Goal: Transaction & Acquisition: Download file/media

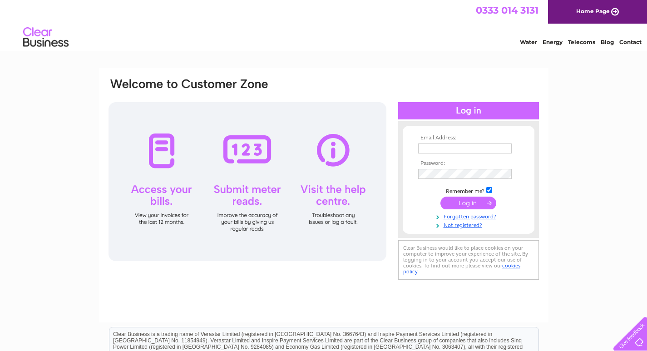
type input "[EMAIL_ADDRESS][DOMAIN_NAME]"
click at [411, 108] on div at bounding box center [468, 110] width 141 height 17
click at [463, 199] on input "submit" at bounding box center [469, 203] width 56 height 13
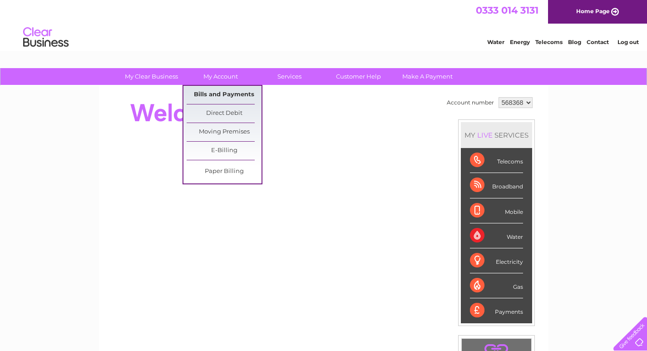
click at [219, 90] on link "Bills and Payments" at bounding box center [224, 95] width 75 height 18
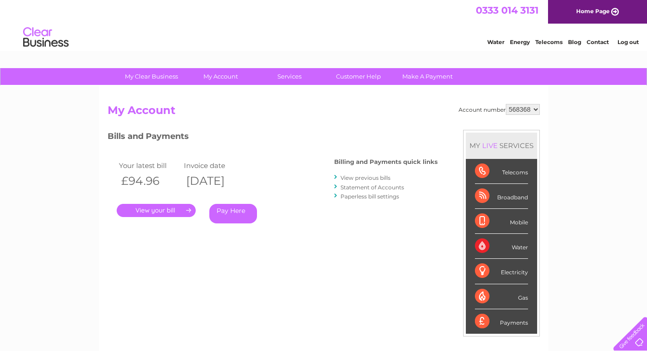
click at [141, 207] on link "." at bounding box center [156, 210] width 79 height 13
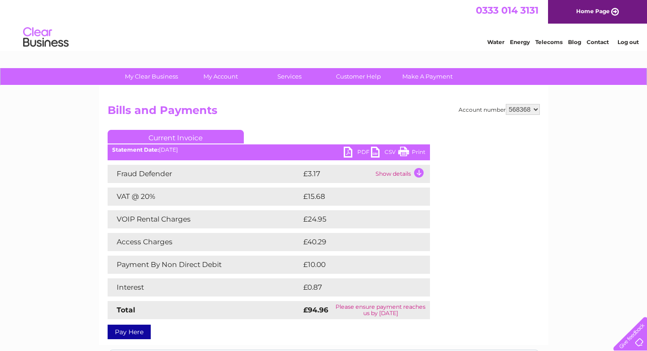
click at [348, 151] on link "PDF" at bounding box center [357, 153] width 27 height 13
click at [347, 150] on link "PDF" at bounding box center [357, 153] width 27 height 13
click at [355, 150] on link "PDF" at bounding box center [357, 153] width 27 height 13
